Goal: Task Accomplishment & Management: Manage account settings

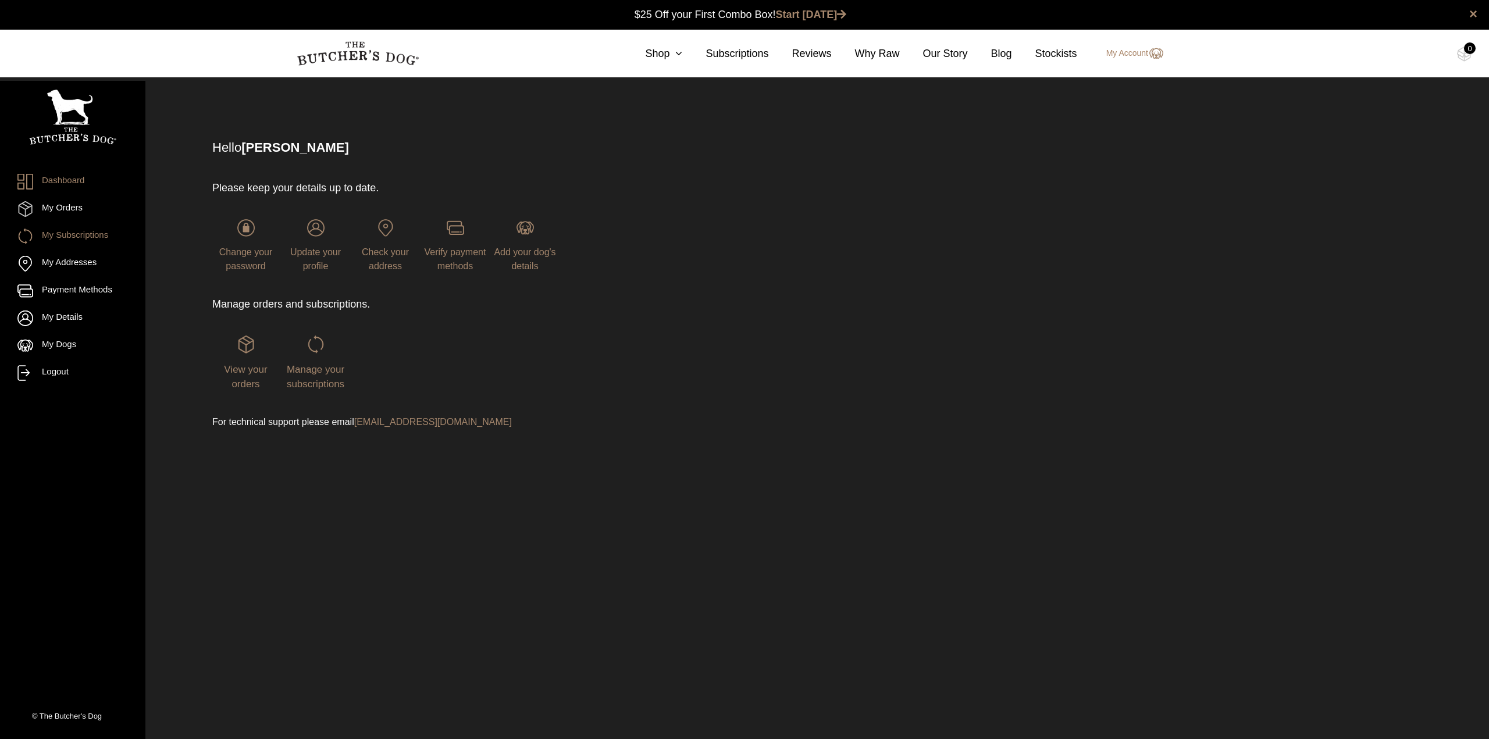
click at [69, 237] on link "My Subscriptions" at bounding box center [72, 237] width 111 height 16
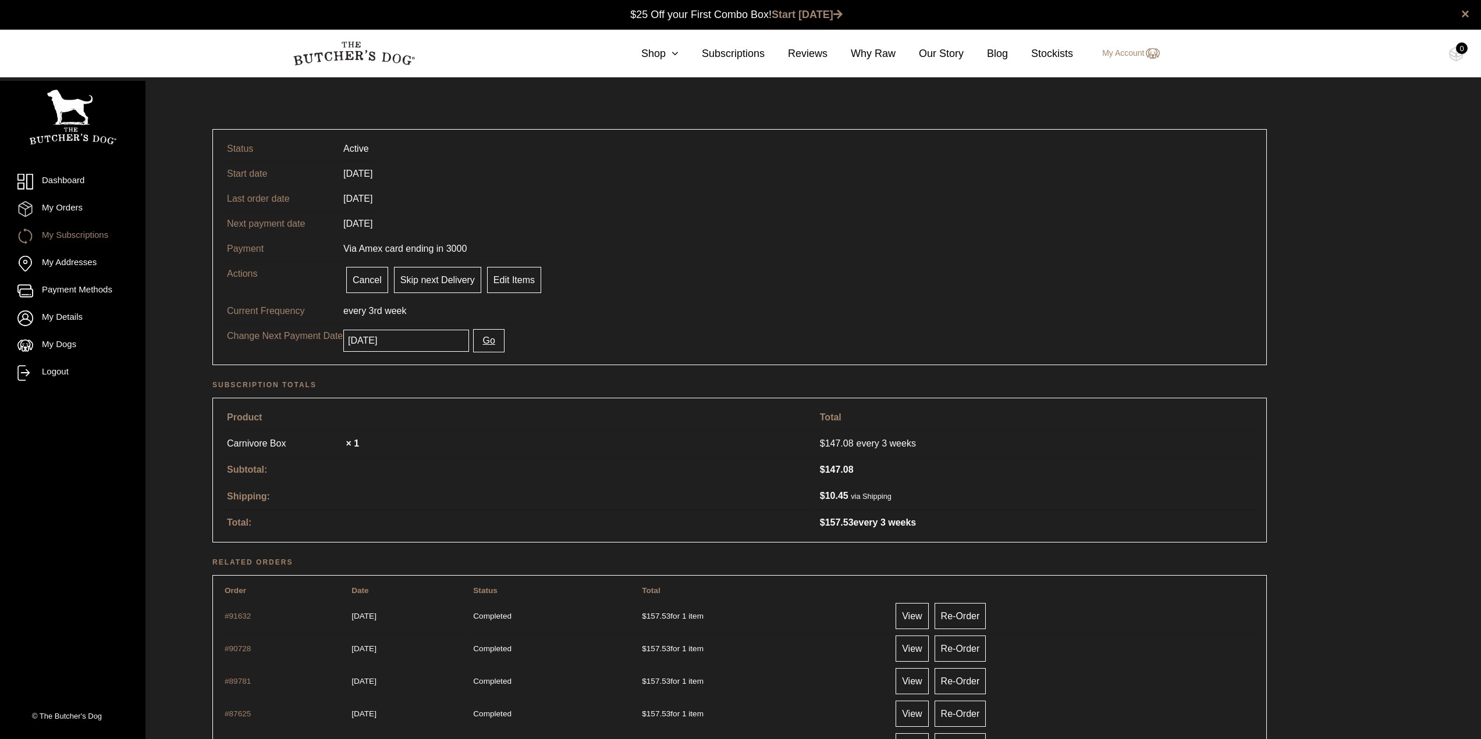
click at [417, 342] on input "2025-09-22" at bounding box center [406, 341] width 126 height 22
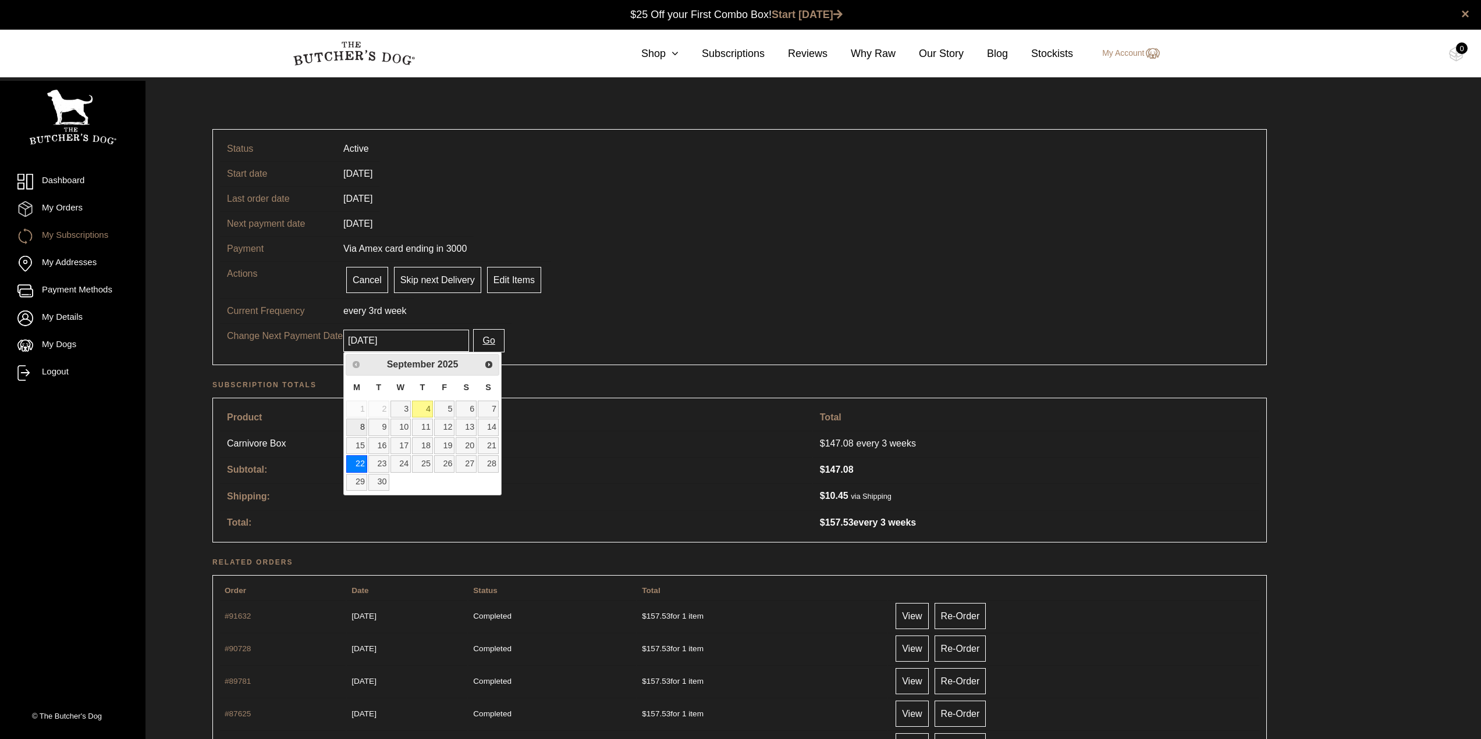
click at [362, 427] on link "8" at bounding box center [356, 427] width 21 height 17
type input "2025-09-08"
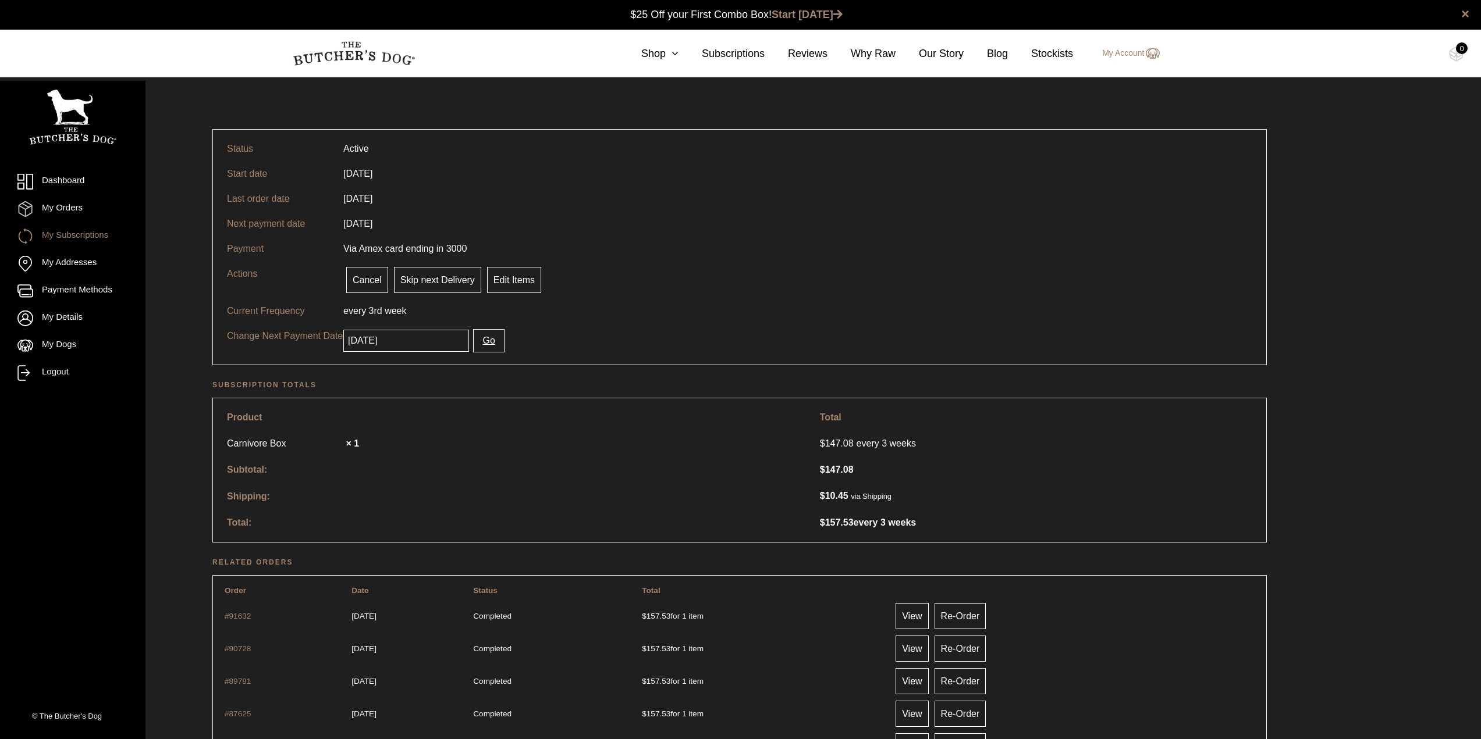
click at [478, 341] on button "Go" at bounding box center [488, 340] width 31 height 23
